Goal: Complete application form

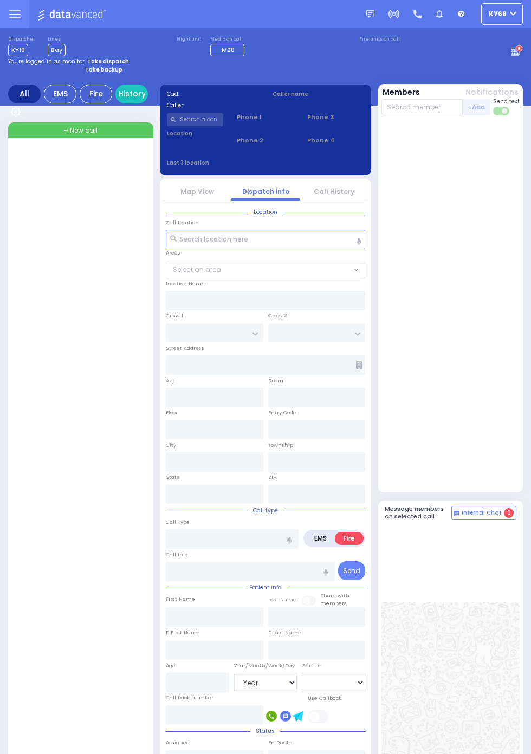
select select "Year"
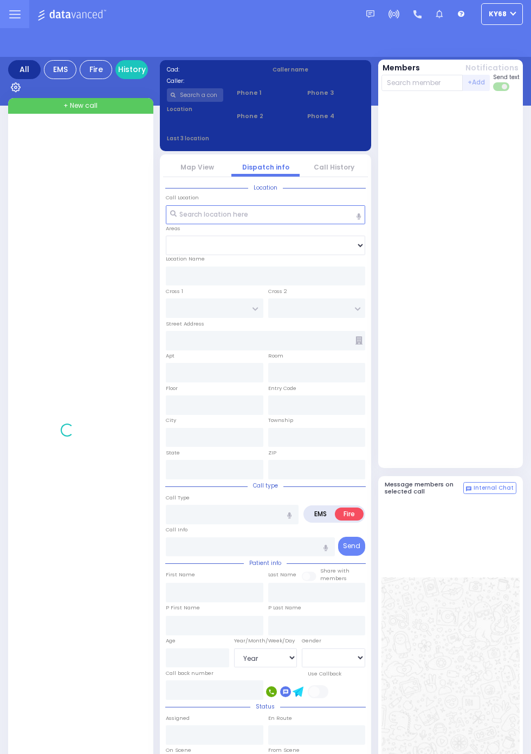
select select "Year"
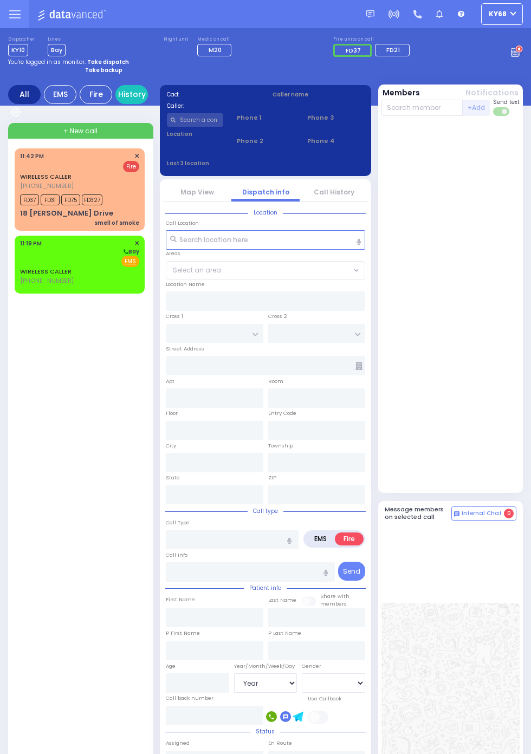
click at [523, 53] on circle at bounding box center [519, 50] width 8 height 8
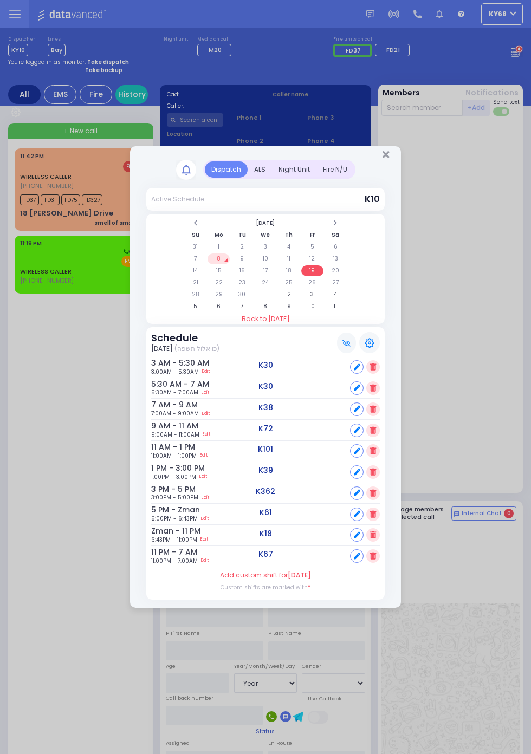
click at [230, 264] on td "8" at bounding box center [219, 259] width 22 height 11
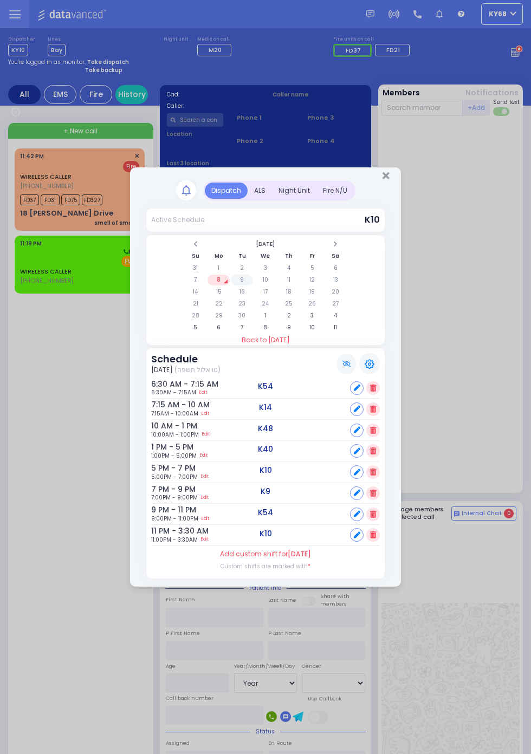
click at [253, 286] on td "9" at bounding box center [242, 280] width 22 height 11
